Goal: Book appointment/travel/reservation

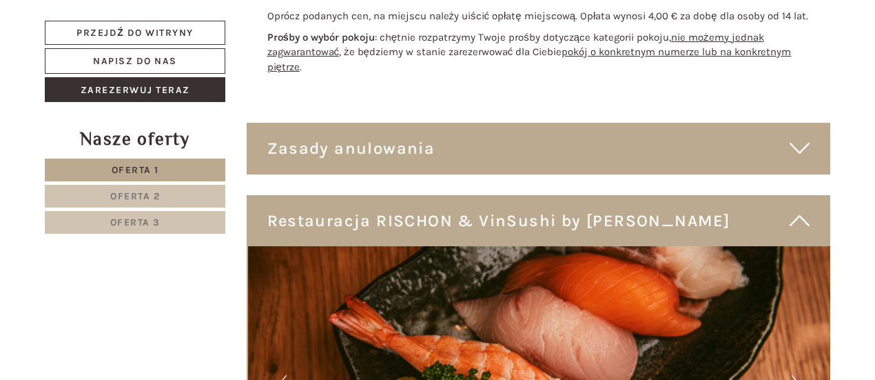
scroll to position [3308, 0]
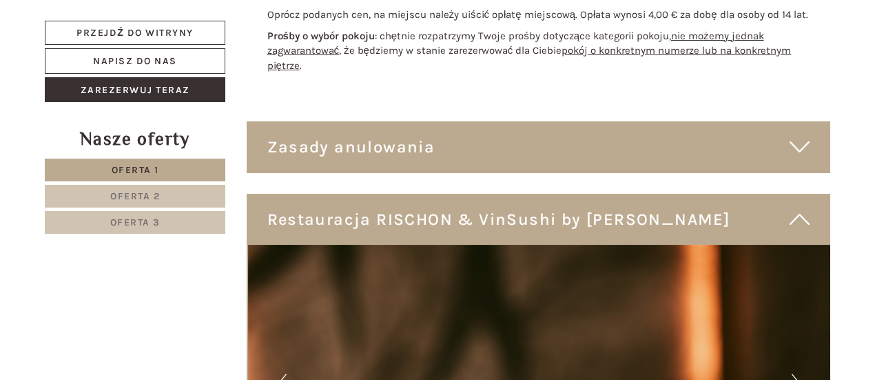
click at [772, 155] on div "Zasady anulowania" at bounding box center [539, 146] width 584 height 51
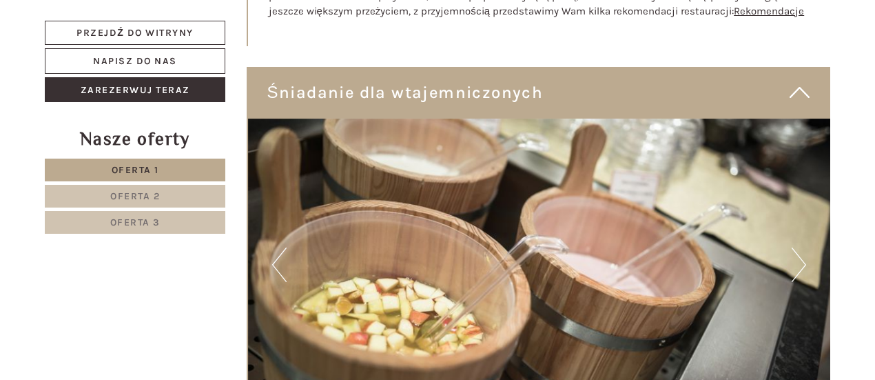
scroll to position [4273, 0]
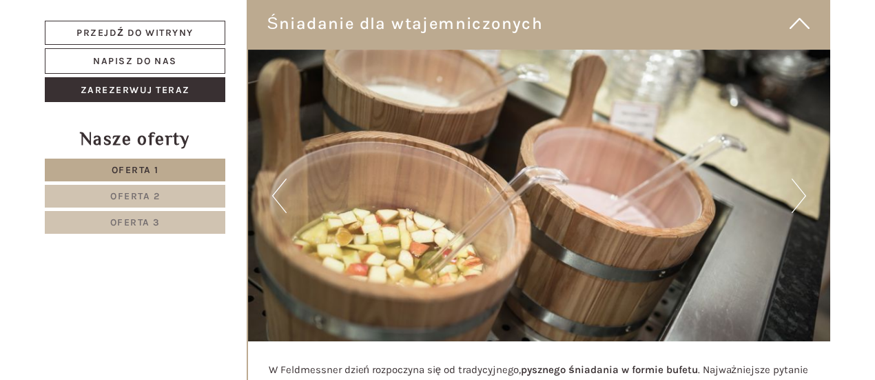
click at [415, 179] on img at bounding box center [539, 196] width 583 height 292
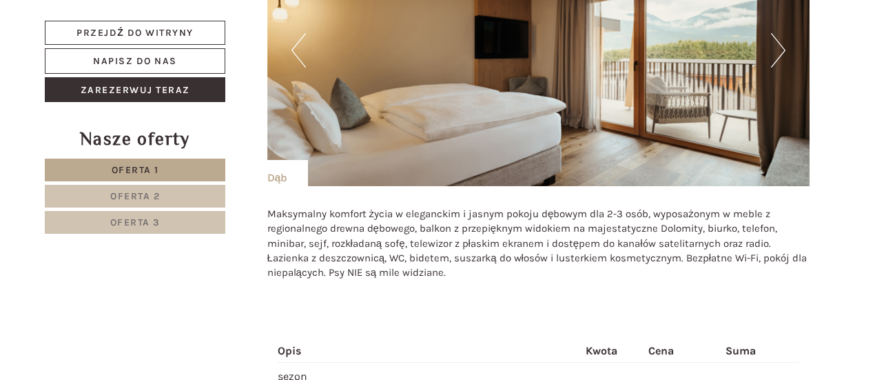
scroll to position [1585, 0]
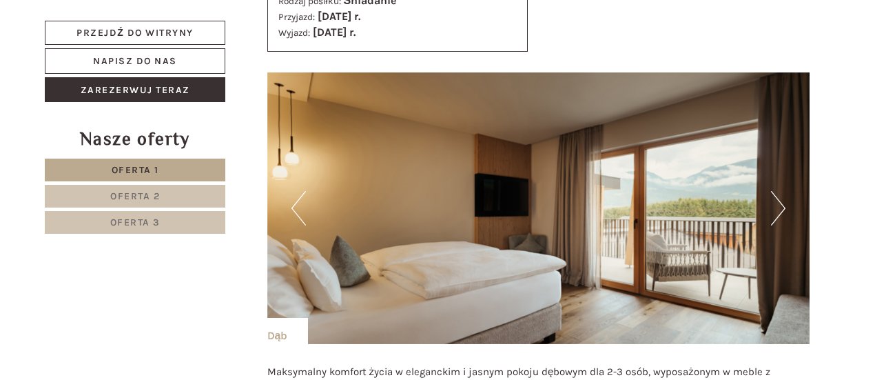
click at [779, 205] on button "Następny" at bounding box center [778, 208] width 14 height 34
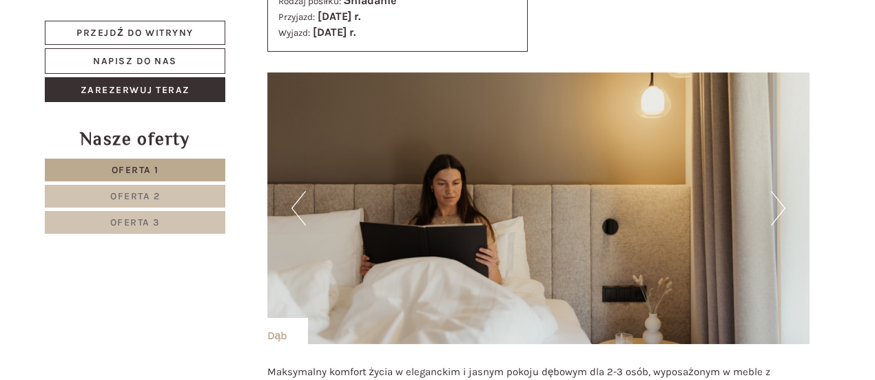
click at [779, 203] on button "Następny" at bounding box center [778, 208] width 14 height 34
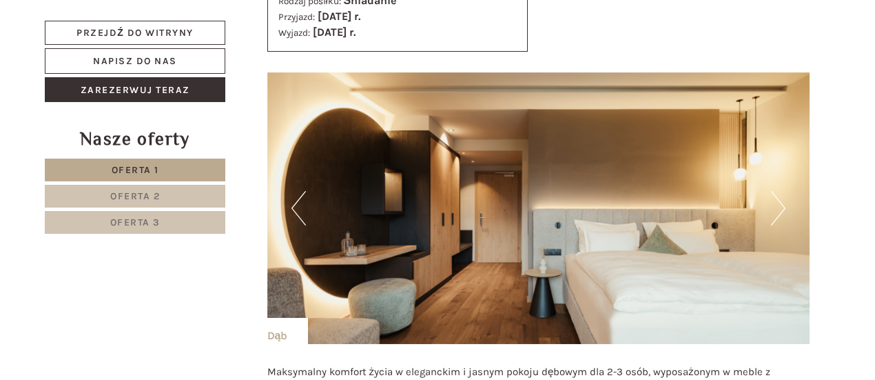
click at [779, 203] on button "Następny" at bounding box center [778, 208] width 14 height 34
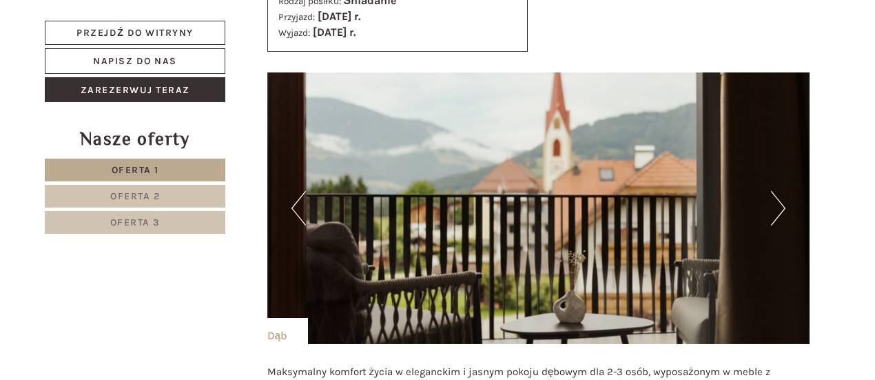
click at [779, 203] on button "Następny" at bounding box center [778, 208] width 14 height 34
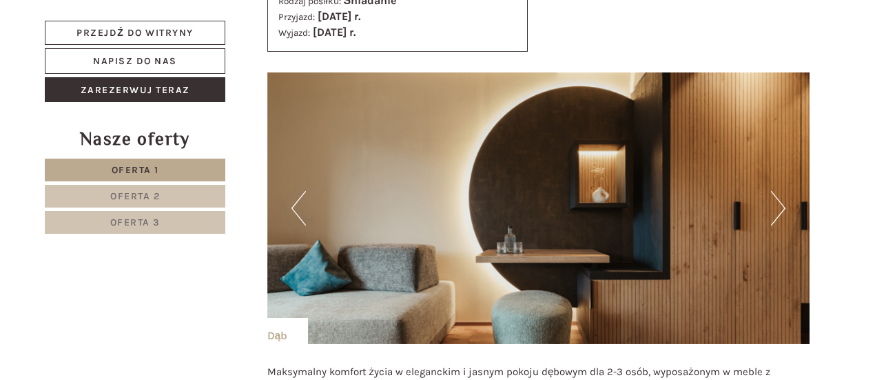
click at [779, 203] on button "Następny" at bounding box center [778, 208] width 14 height 34
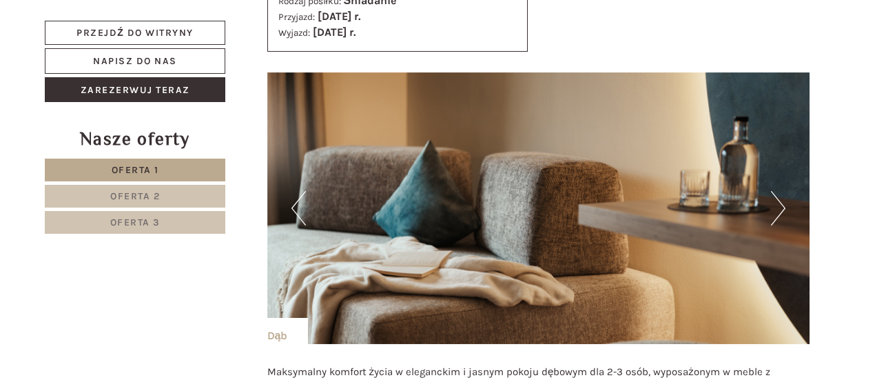
click at [779, 203] on button "Następny" at bounding box center [778, 208] width 14 height 34
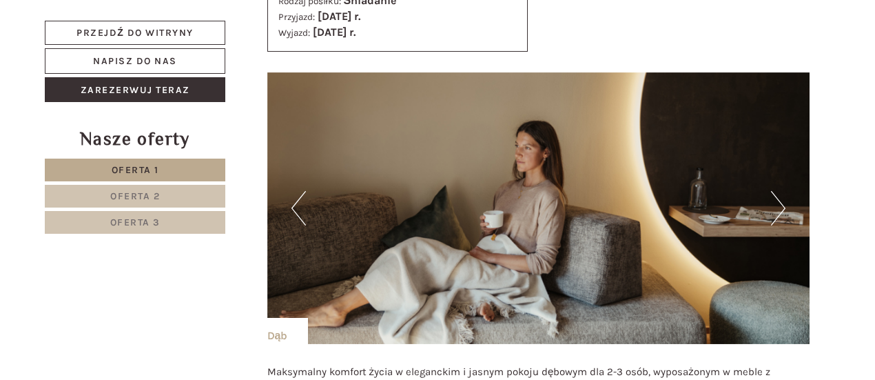
click at [779, 203] on button "Następny" at bounding box center [778, 208] width 14 height 34
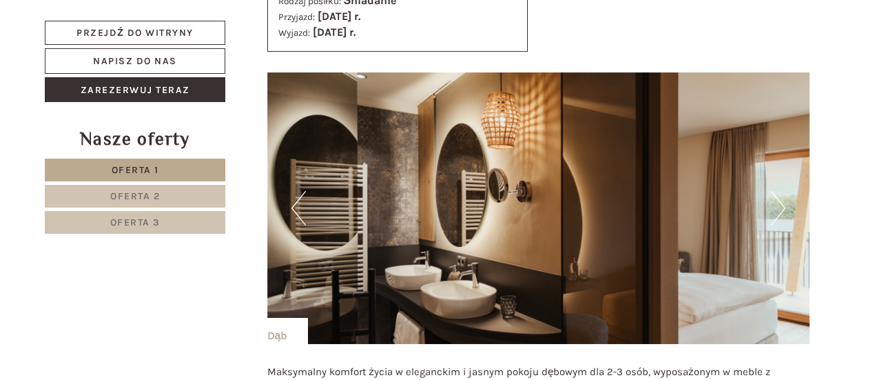
click at [779, 203] on button "Następny" at bounding box center [778, 208] width 14 height 34
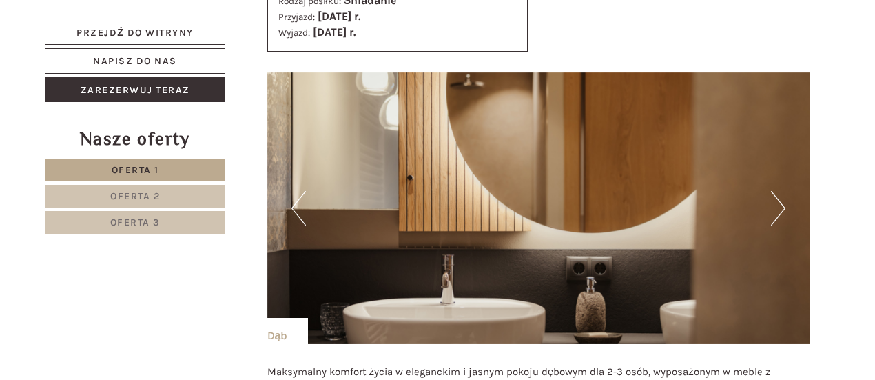
click at [779, 203] on button "Następny" at bounding box center [778, 208] width 14 height 34
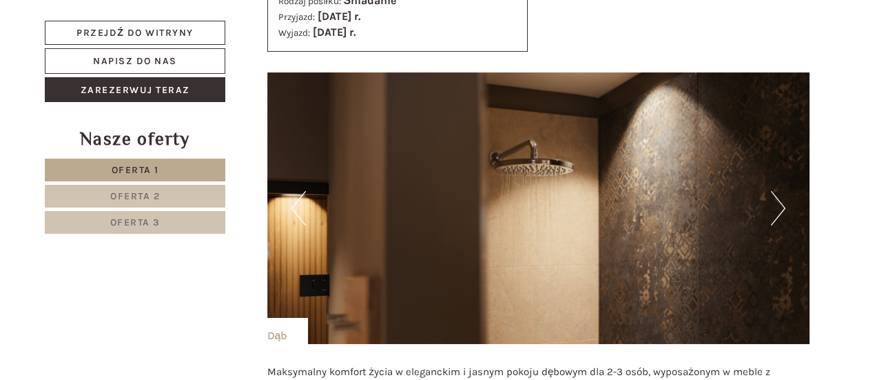
click at [779, 203] on button "Następny" at bounding box center [778, 208] width 14 height 34
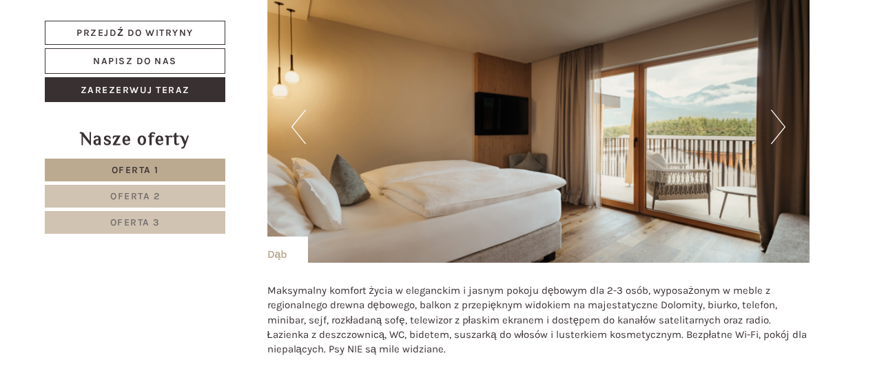
scroll to position [1654, 0]
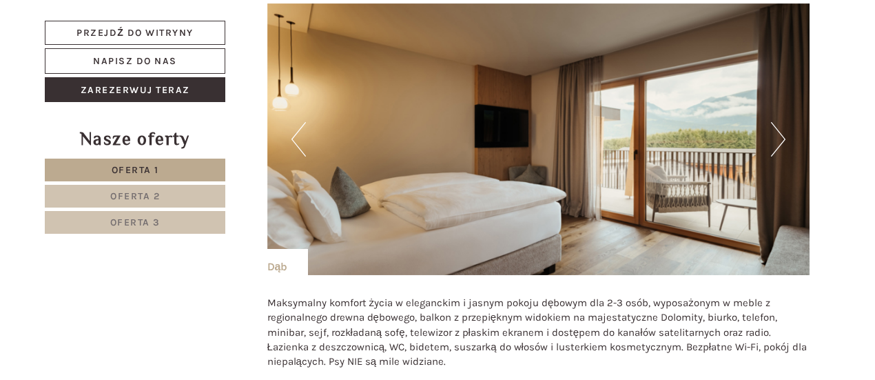
click at [779, 147] on button "Następny" at bounding box center [778, 139] width 14 height 34
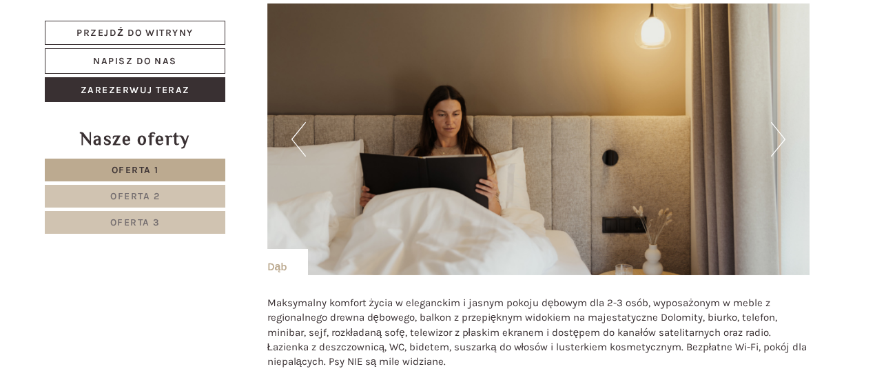
click at [779, 147] on button "Następny" at bounding box center [778, 139] width 14 height 34
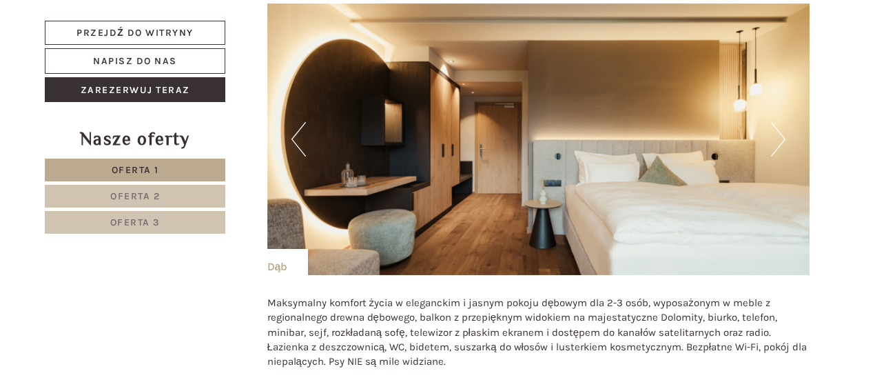
click at [779, 147] on button "Następny" at bounding box center [778, 139] width 14 height 34
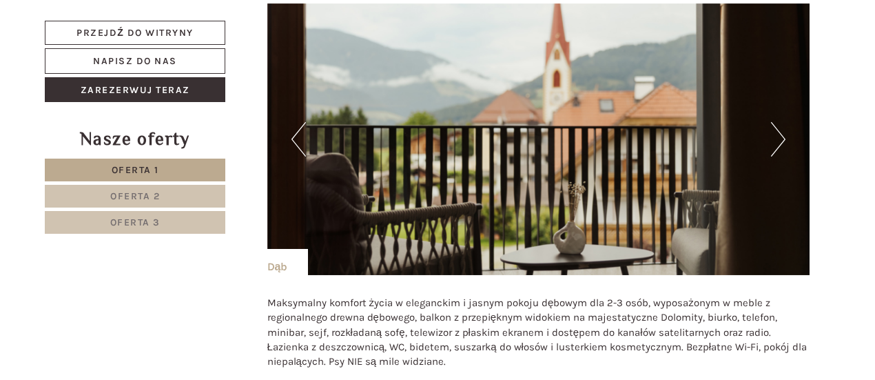
click at [779, 147] on button "Następny" at bounding box center [778, 139] width 14 height 34
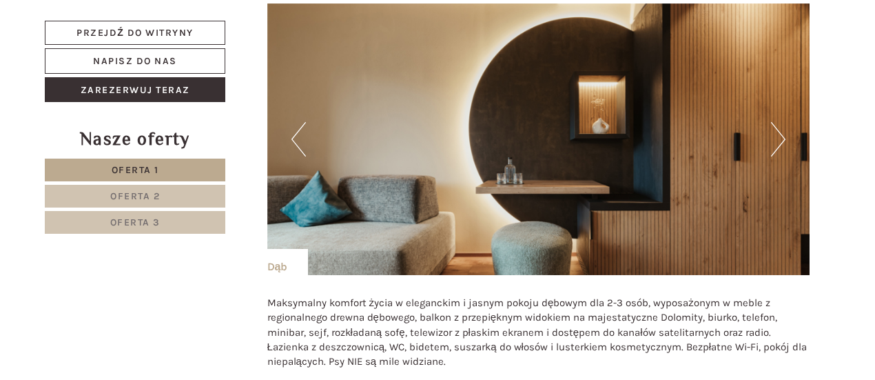
click at [779, 147] on button "Następny" at bounding box center [778, 139] width 14 height 34
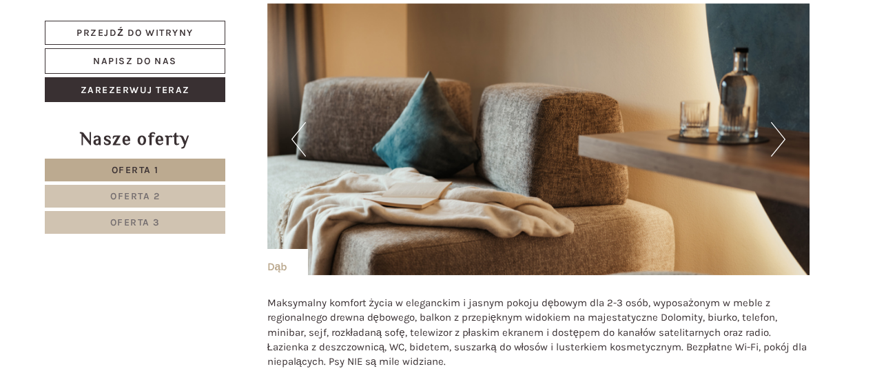
click at [779, 147] on button "Następny" at bounding box center [778, 139] width 14 height 34
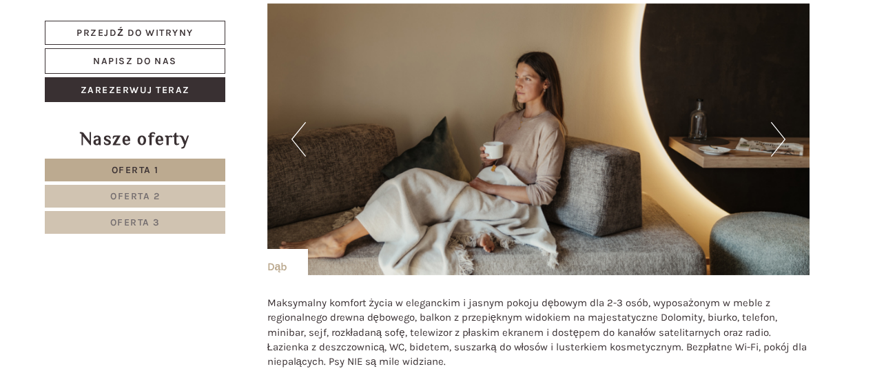
click at [779, 147] on button "Następny" at bounding box center [778, 139] width 14 height 34
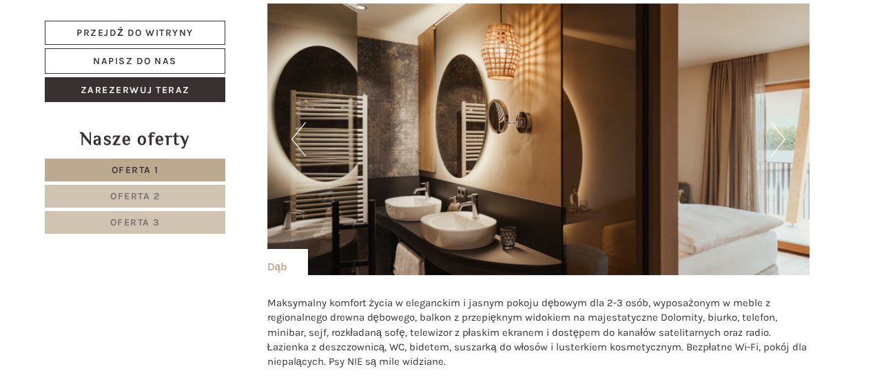
click at [779, 147] on button "Następny" at bounding box center [778, 139] width 14 height 34
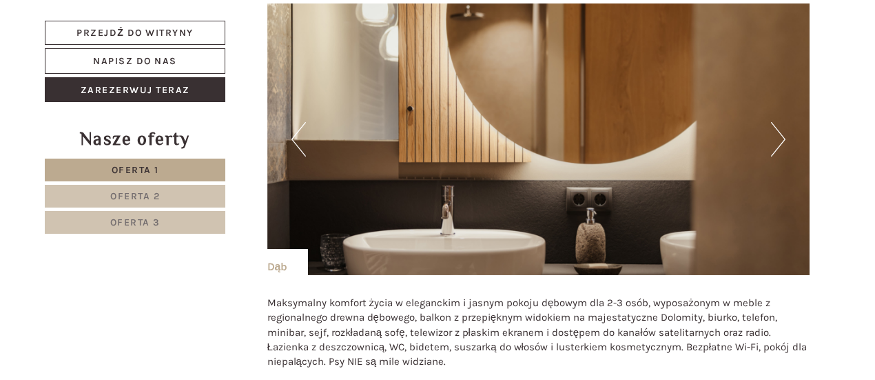
click at [779, 147] on button "Następny" at bounding box center [778, 139] width 14 height 34
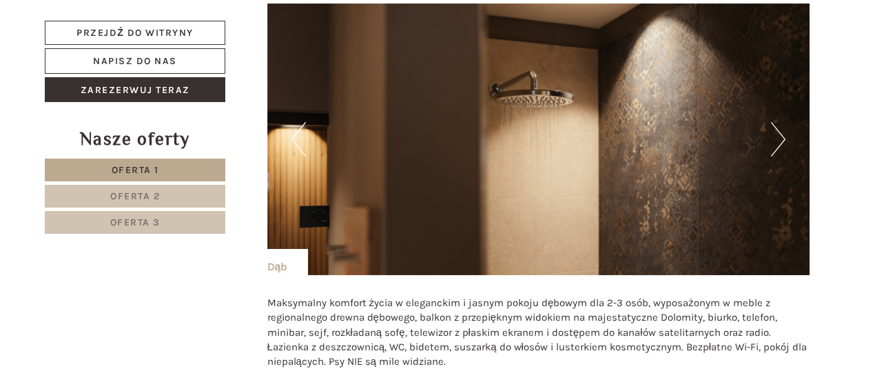
click at [779, 147] on button "Następny" at bounding box center [778, 139] width 14 height 34
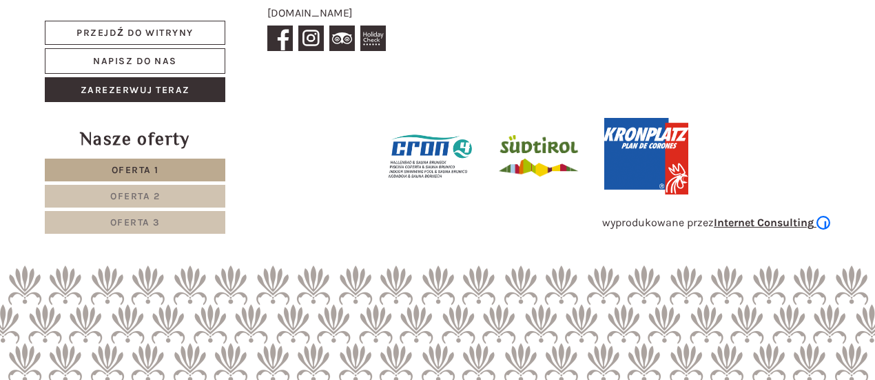
scroll to position [7707, 0]
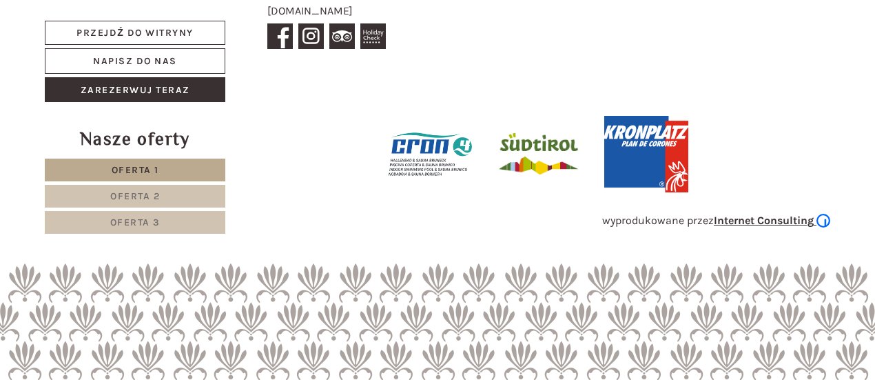
click at [145, 194] on font "Oferta 2" at bounding box center [135, 196] width 50 height 12
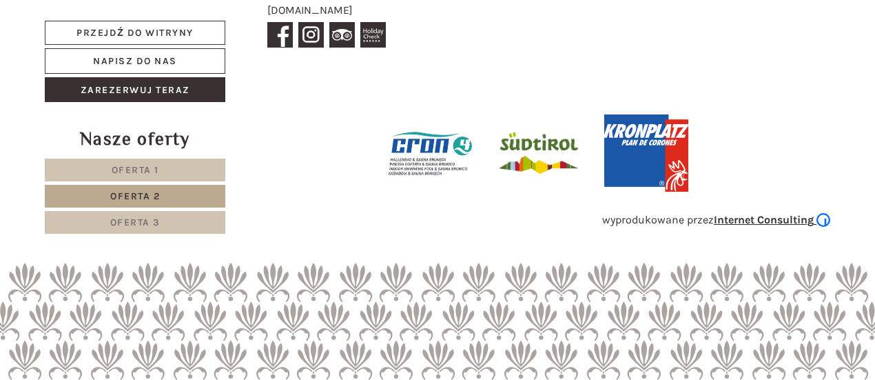
scroll to position [557, 0]
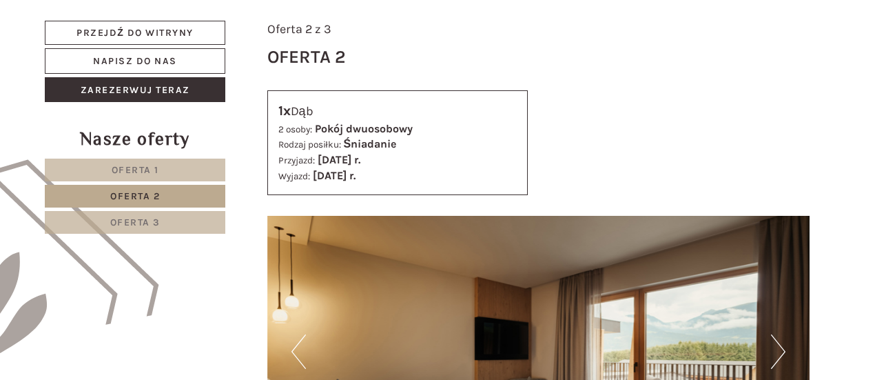
click at [142, 217] on font "Oferta 3" at bounding box center [135, 222] width 50 height 12
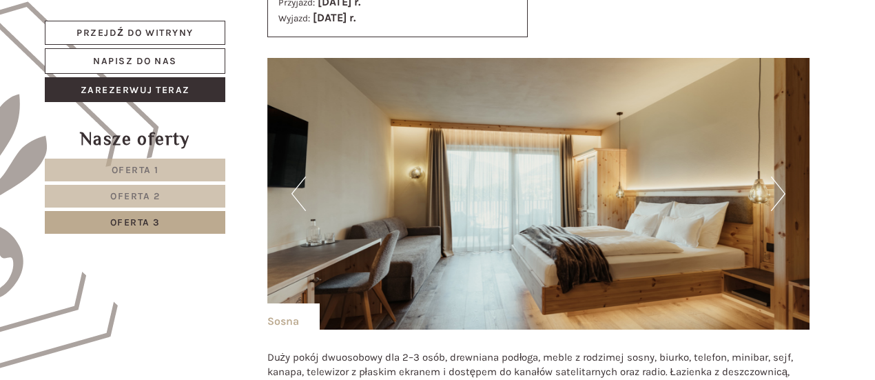
scroll to position [695, 0]
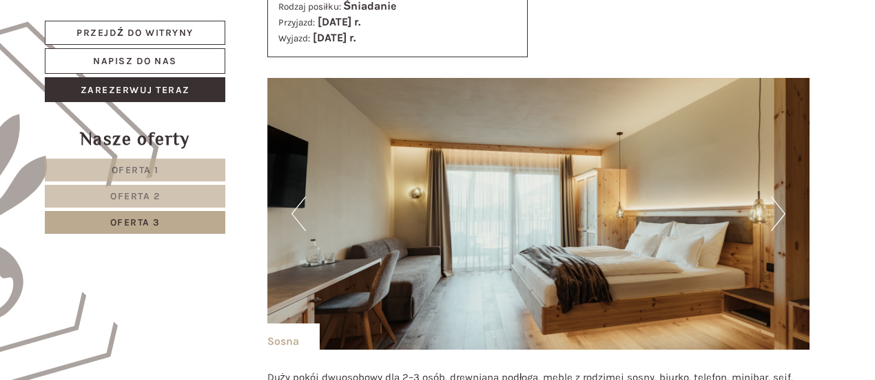
click at [780, 212] on button "Następny" at bounding box center [778, 213] width 14 height 34
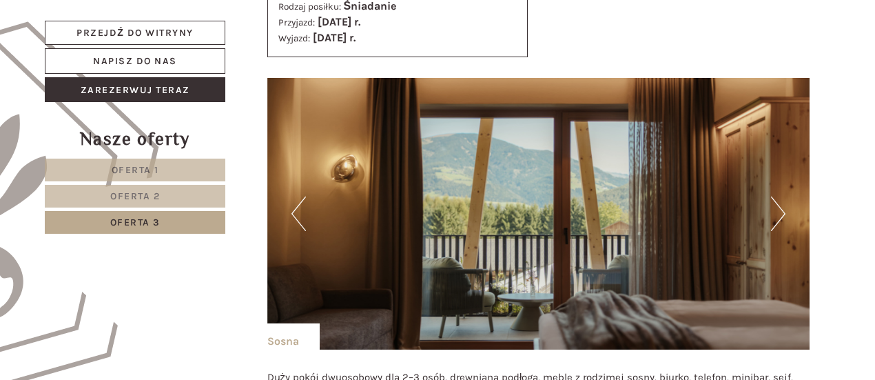
click at [780, 212] on button "Następny" at bounding box center [778, 213] width 14 height 34
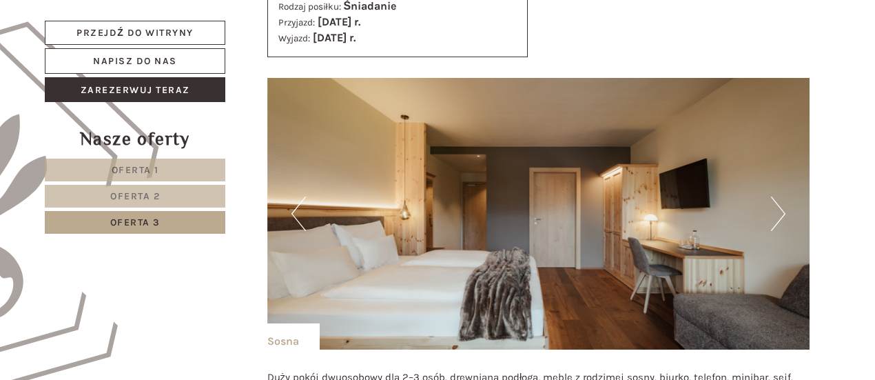
click at [780, 212] on button "Następny" at bounding box center [778, 213] width 14 height 34
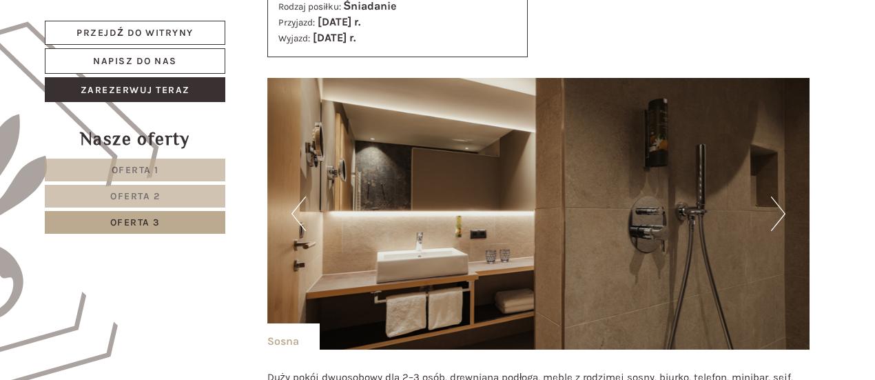
click at [780, 212] on button "Następny" at bounding box center [778, 213] width 14 height 34
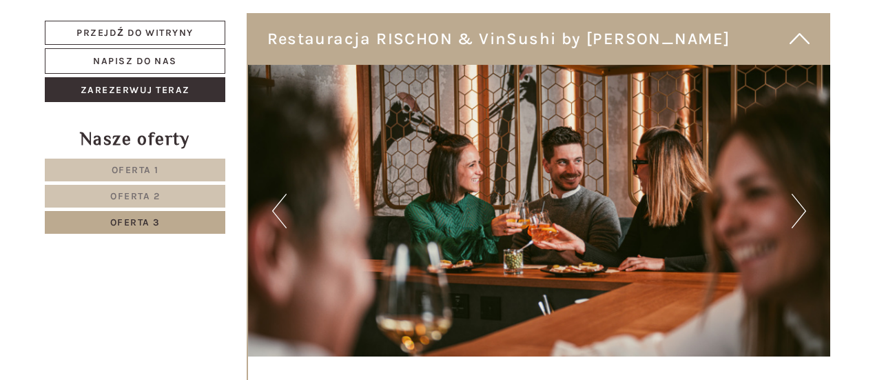
scroll to position [2004, 0]
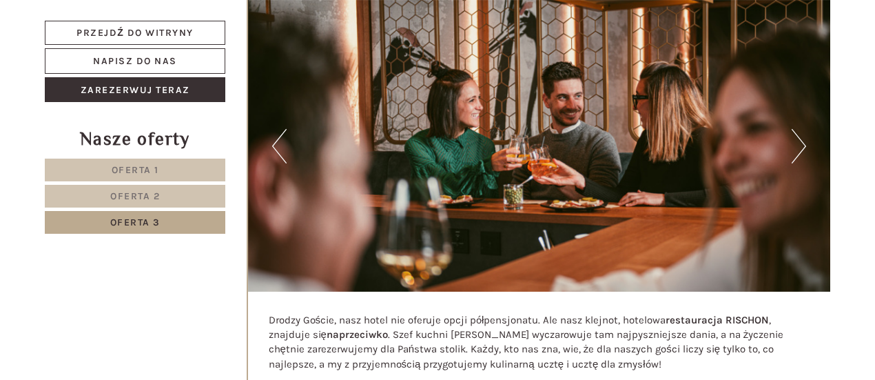
click at [284, 148] on button "Poprzedni" at bounding box center [279, 146] width 14 height 34
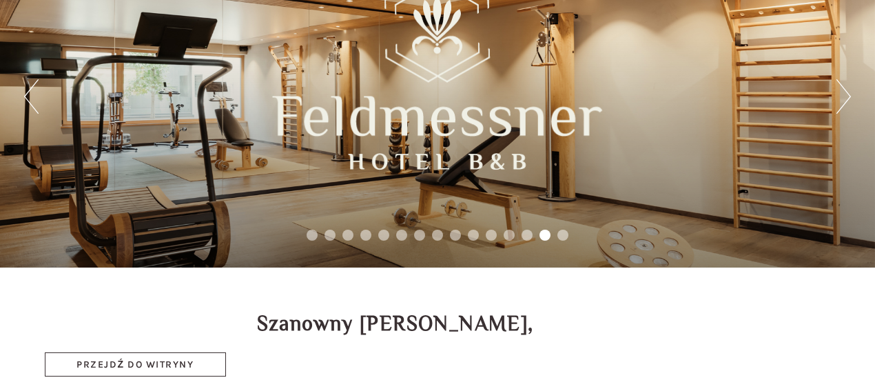
scroll to position [0, 0]
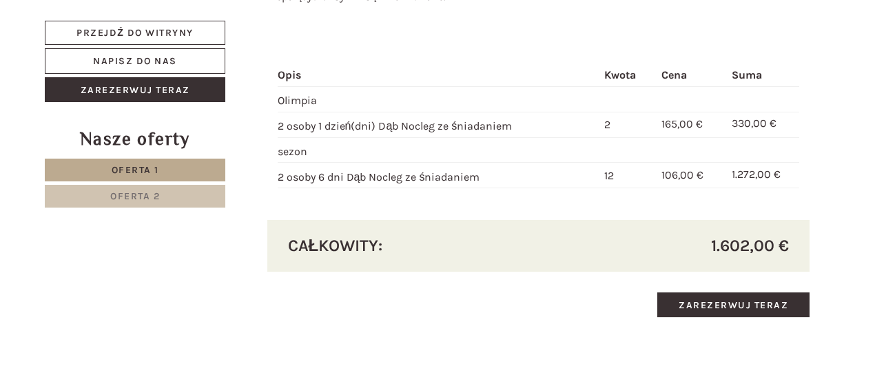
scroll to position [2067, 0]
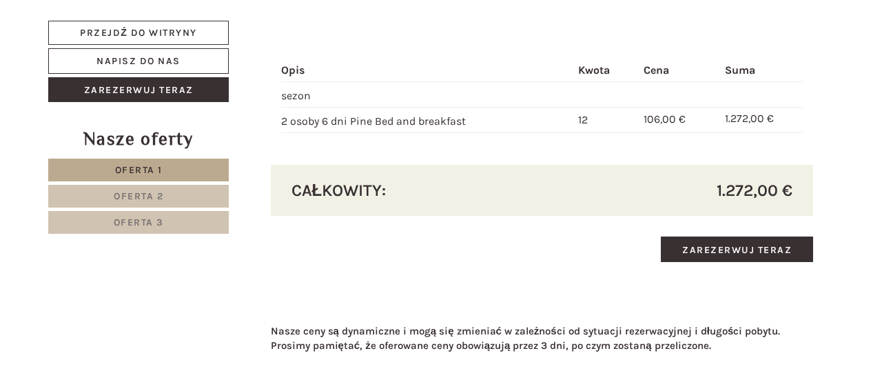
scroll to position [2894, 0]
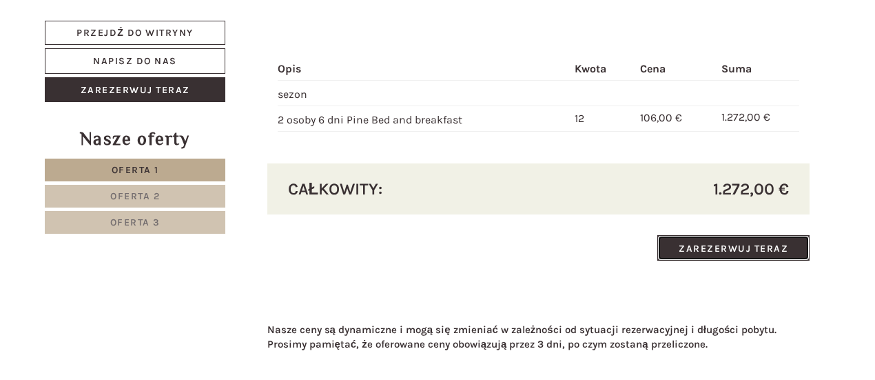
click at [728, 242] on font "Zarezerwuj teraz" at bounding box center [734, 248] width 110 height 12
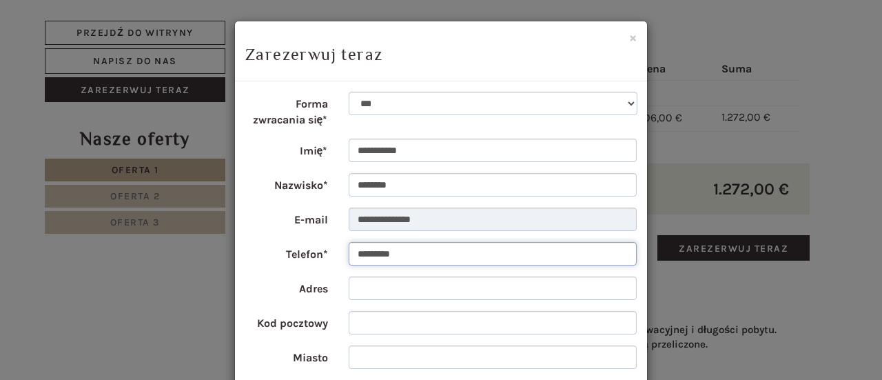
click at [354, 256] on input "*********" at bounding box center [493, 253] width 289 height 23
type input "**********"
type input "******"
type input "*******"
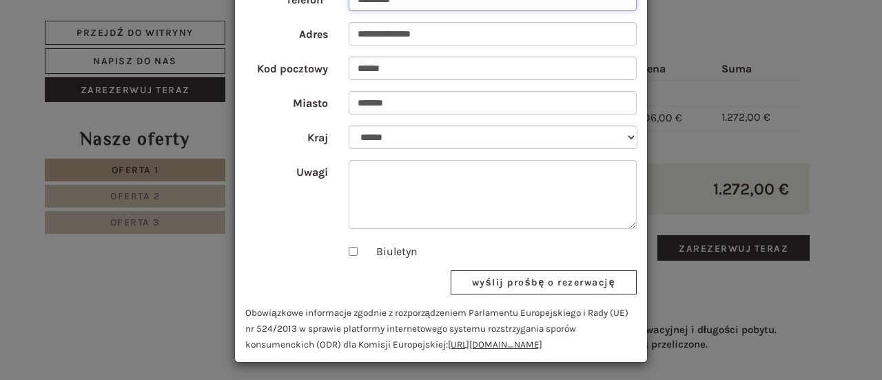
scroll to position [256, 0]
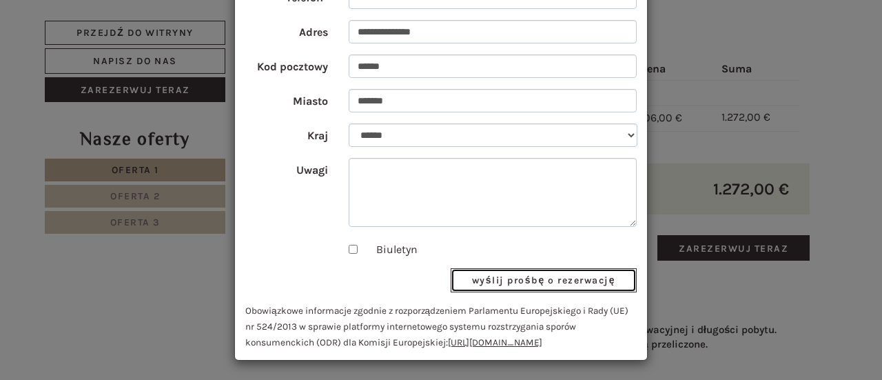
click at [547, 276] on font "wyślij prośbę o rezerwację" at bounding box center [543, 280] width 143 height 12
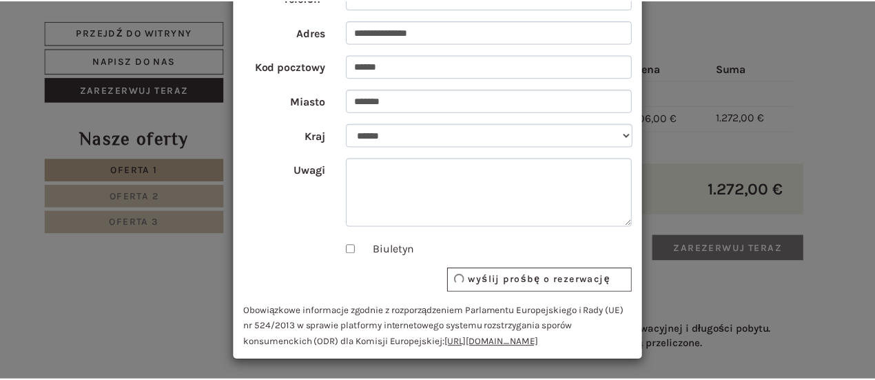
scroll to position [0, 0]
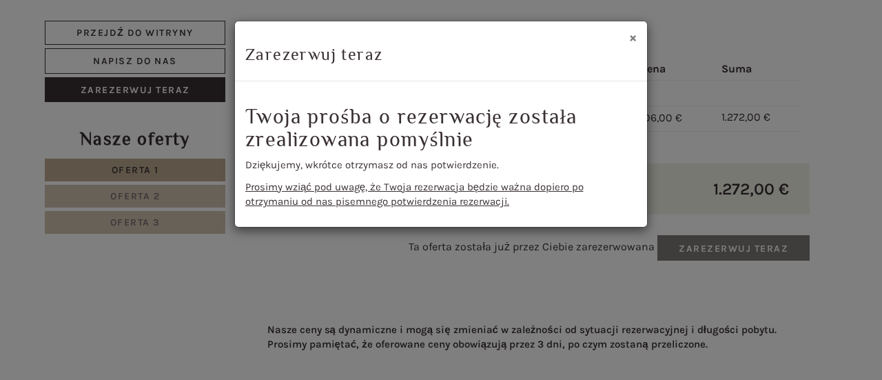
click at [633, 37] on font "×" at bounding box center [633, 37] width 8 height 17
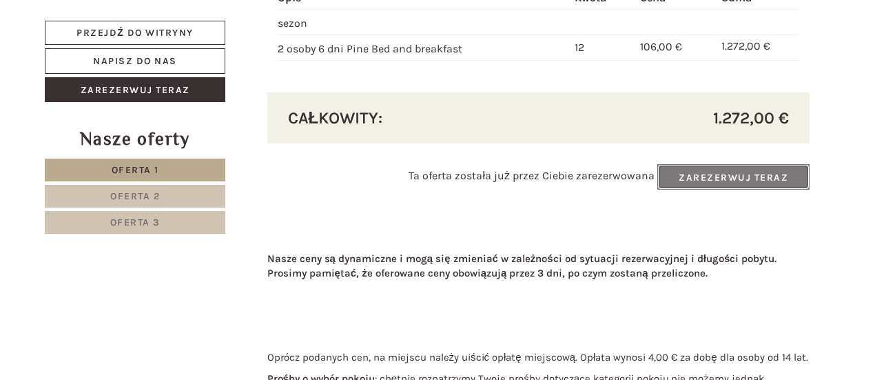
scroll to position [3170, 0]
